Goal: Task Accomplishment & Management: Manage account settings

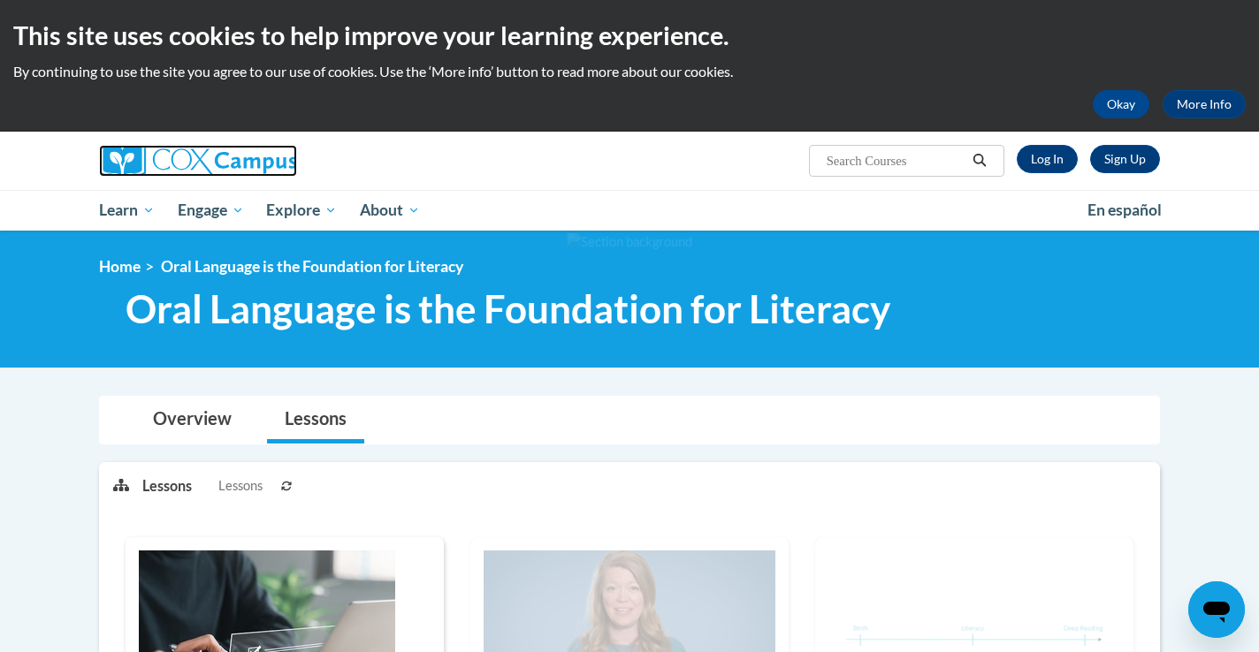
click at [243, 156] on img at bounding box center [198, 161] width 198 height 32
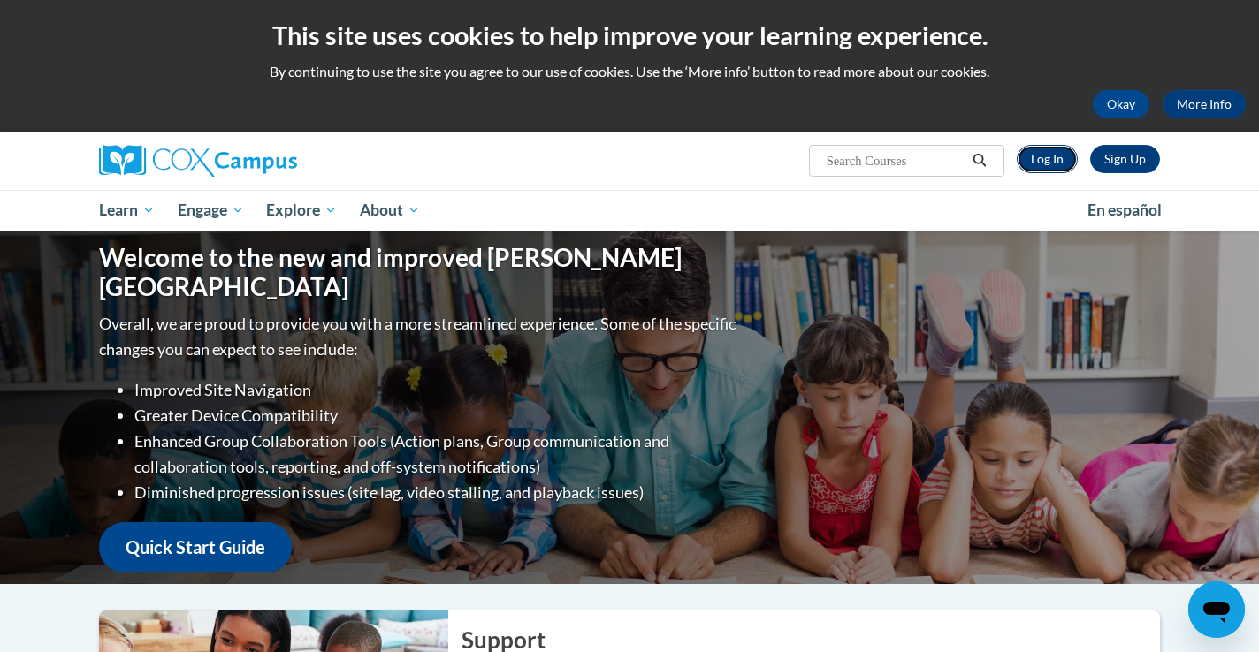
click at [1043, 160] on link "Log In" at bounding box center [1047, 159] width 61 height 28
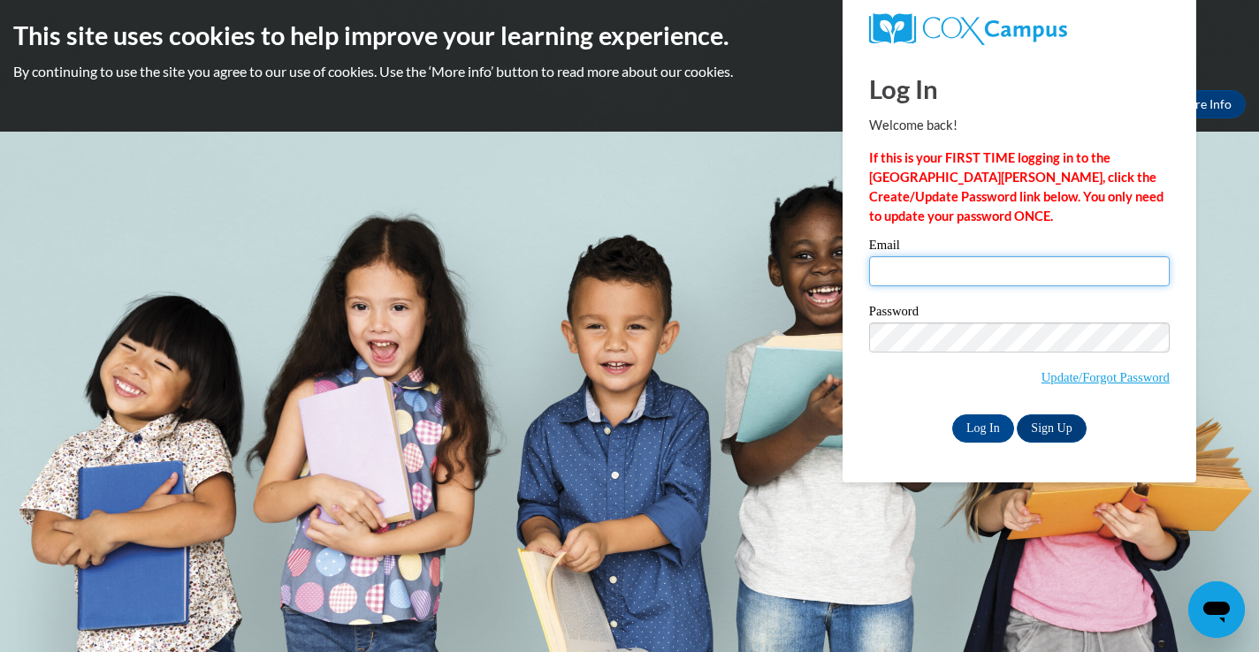
type input "deanna.gross@franklin.k12.wi.us"
click at [973, 279] on input "deanna.gross@franklin.k12.wi.us" at bounding box center [1019, 271] width 301 height 30
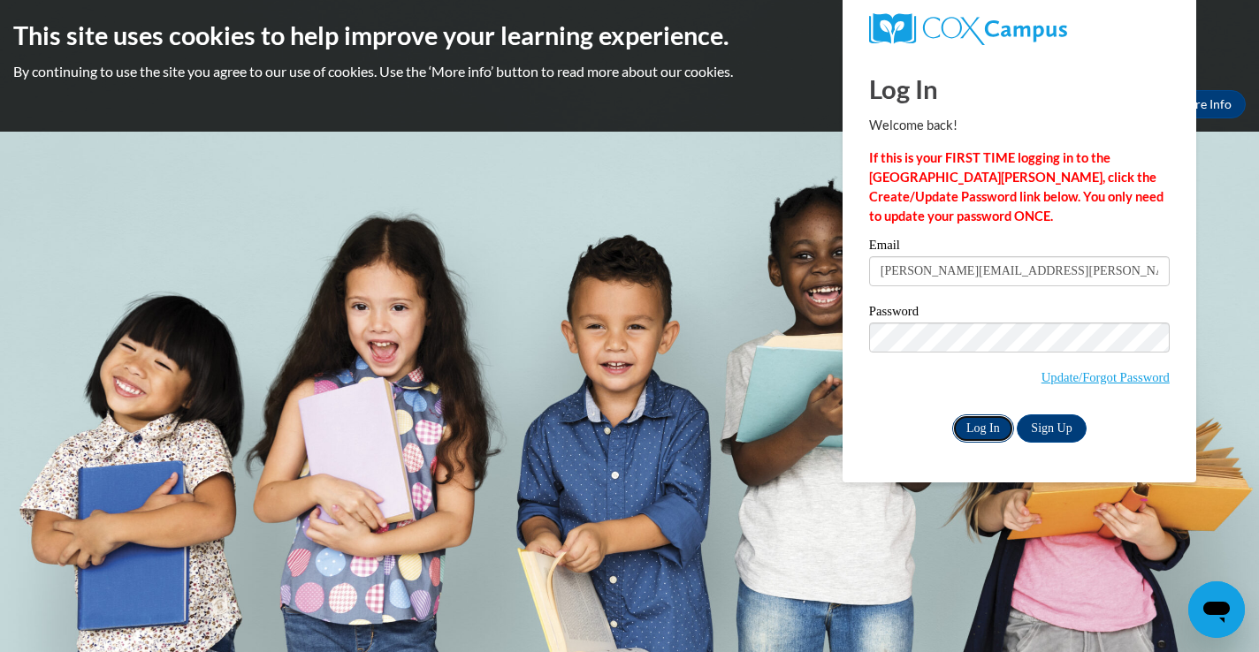
click at [977, 427] on input "Log In" at bounding box center [983, 429] width 62 height 28
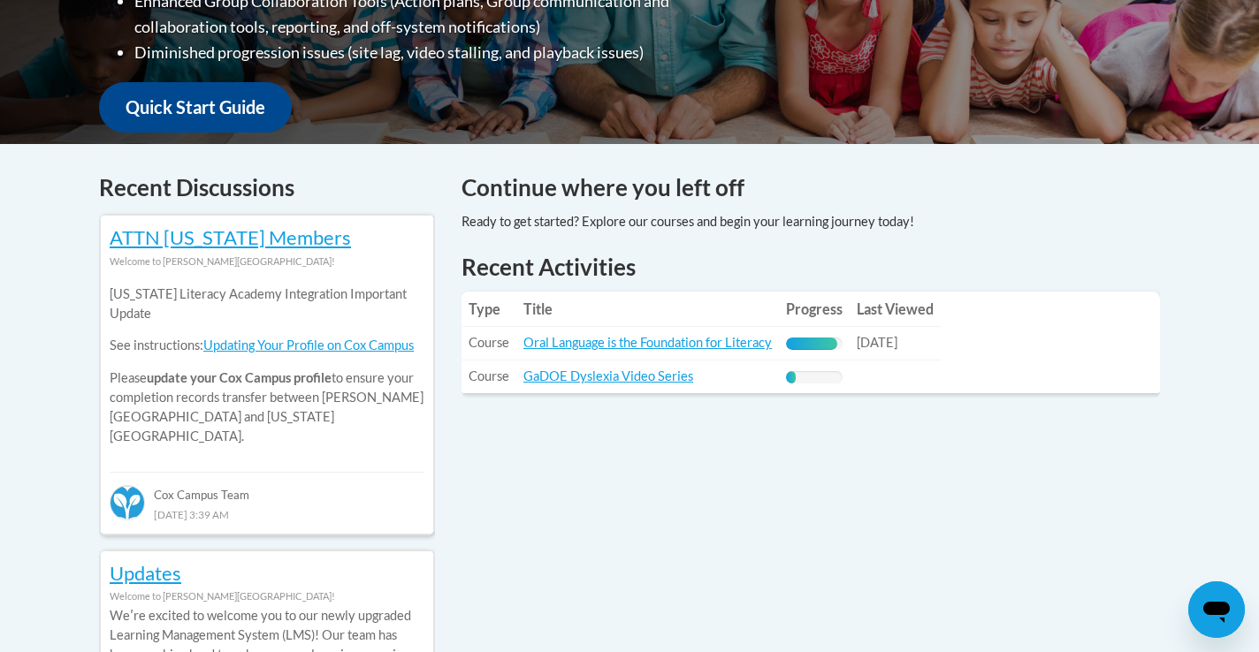
scroll to position [612, 0]
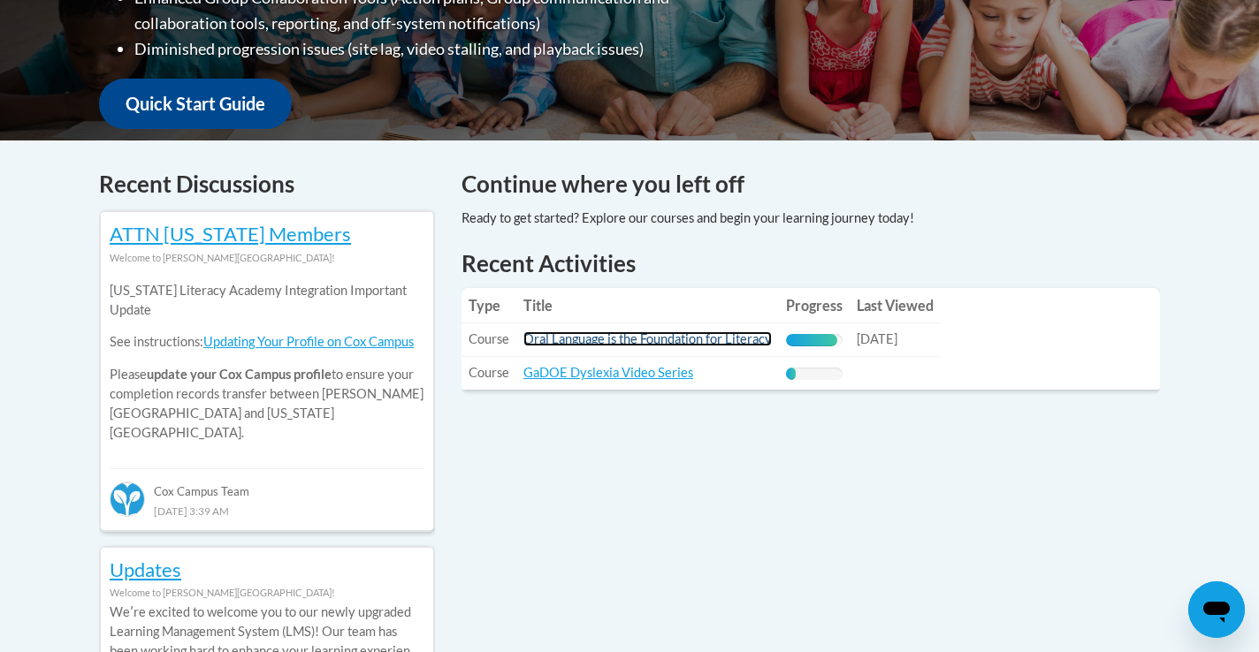
click at [682, 346] on link "Oral Language is the Foundation for Literacy" at bounding box center [647, 338] width 248 height 15
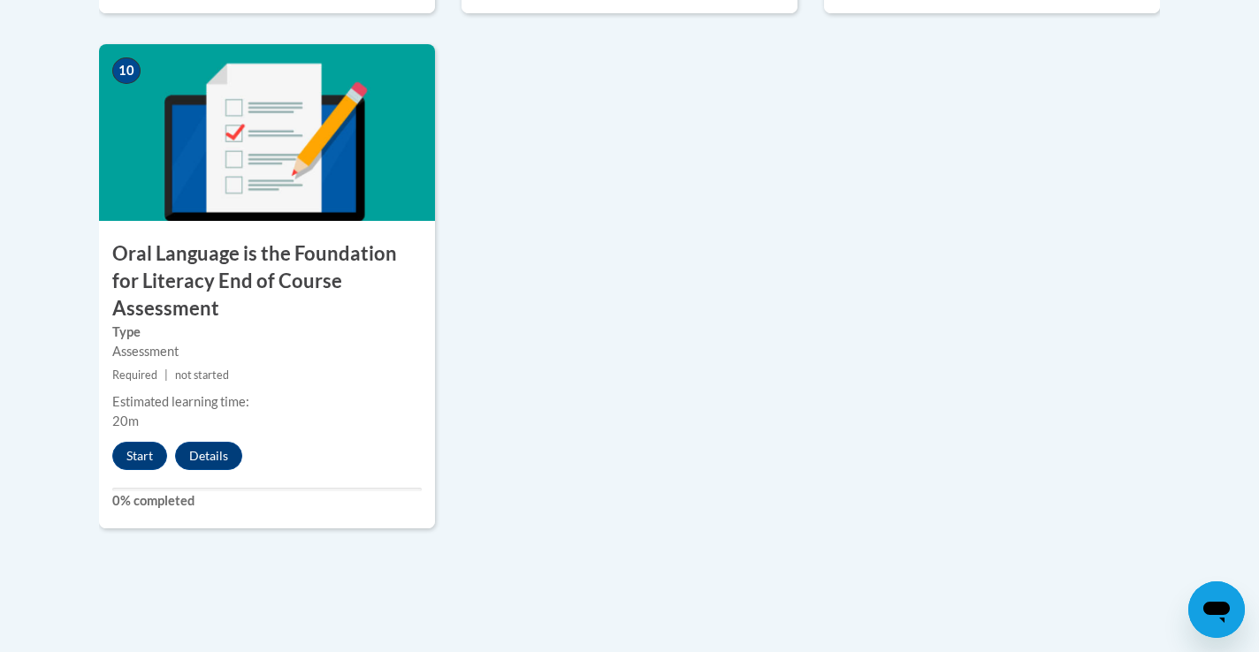
scroll to position [2019, 0]
